Goal: Task Accomplishment & Management: Manage account settings

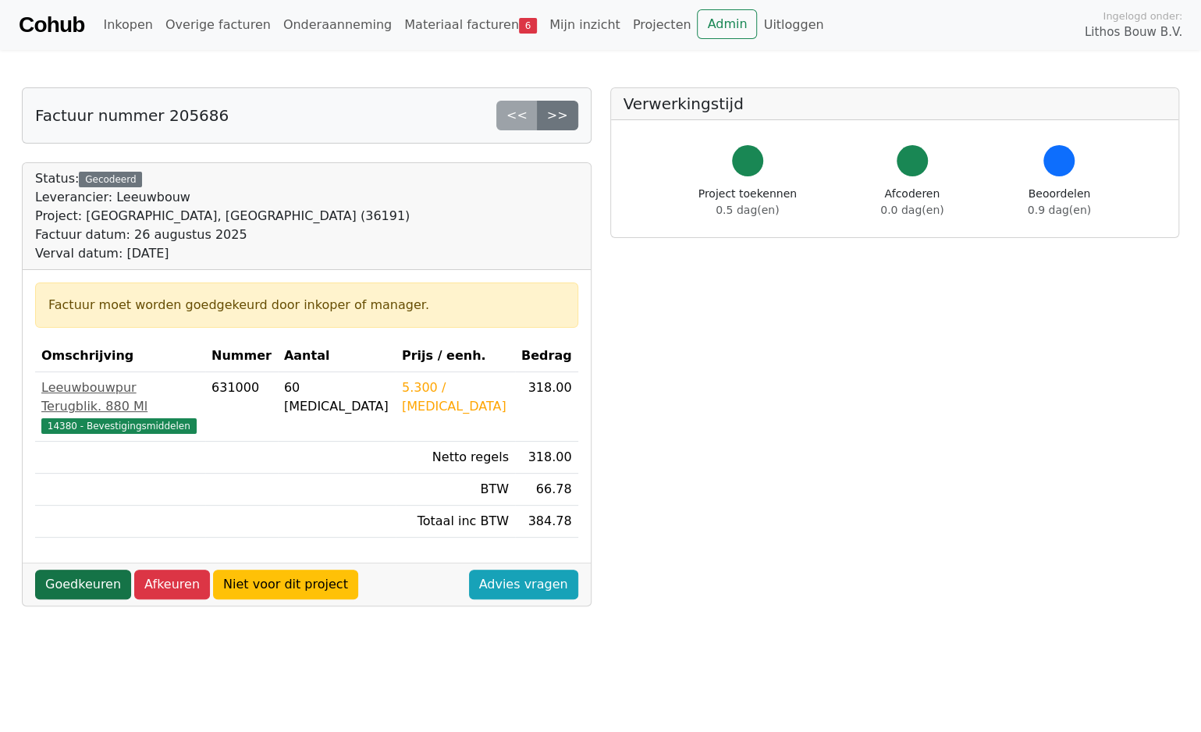
click at [78, 570] on link "Goedkeuren" at bounding box center [83, 585] width 96 height 30
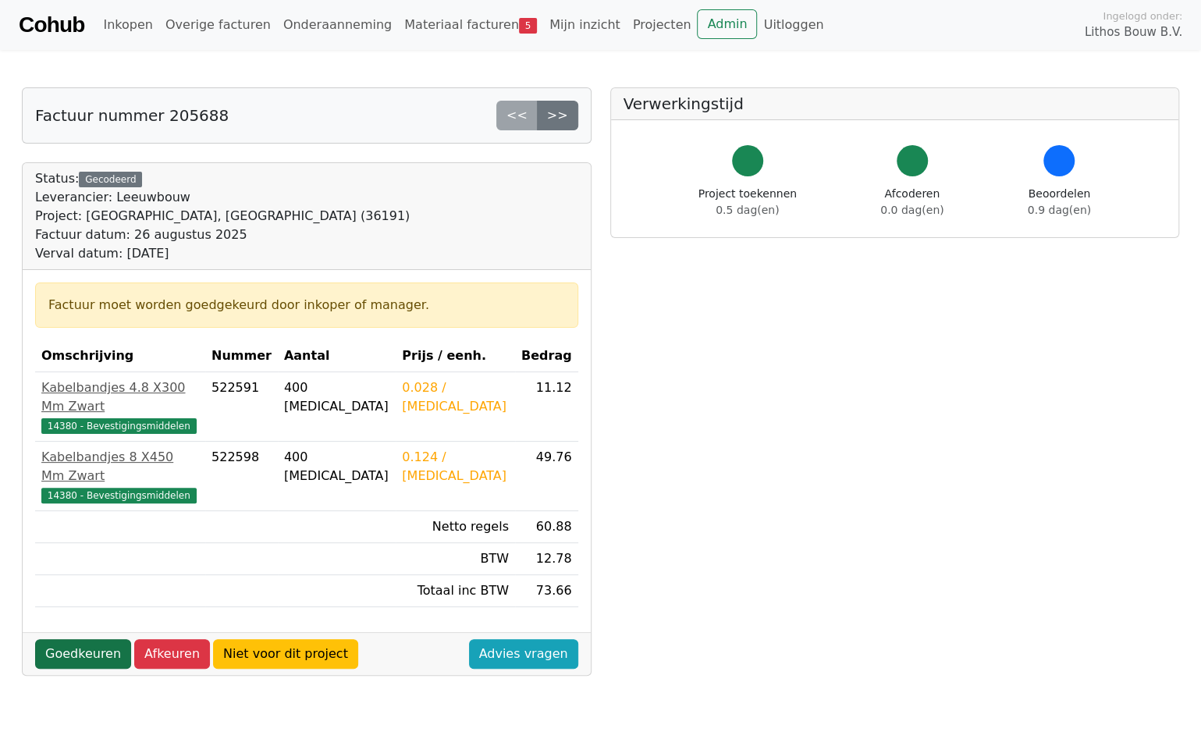
click at [87, 639] on link "Goedkeuren" at bounding box center [83, 654] width 96 height 30
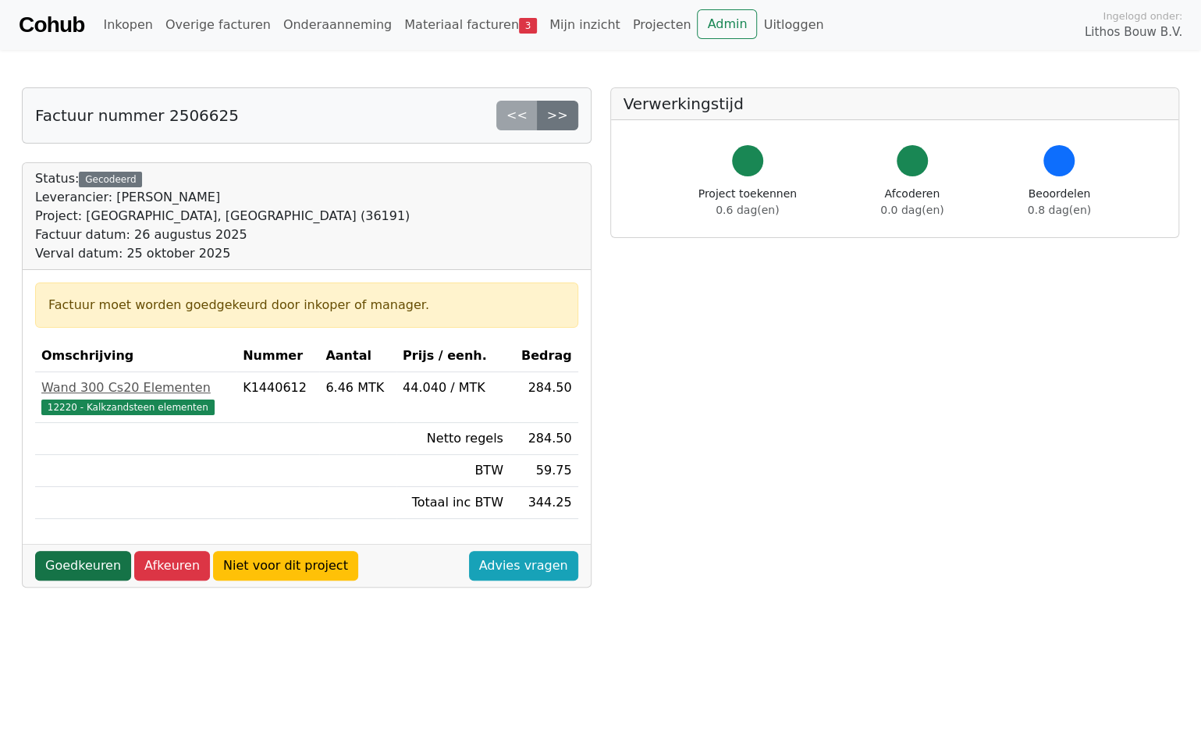
click at [95, 566] on link "Goedkeuren" at bounding box center [83, 566] width 96 height 30
